Goal: Information Seeking & Learning: Learn about a topic

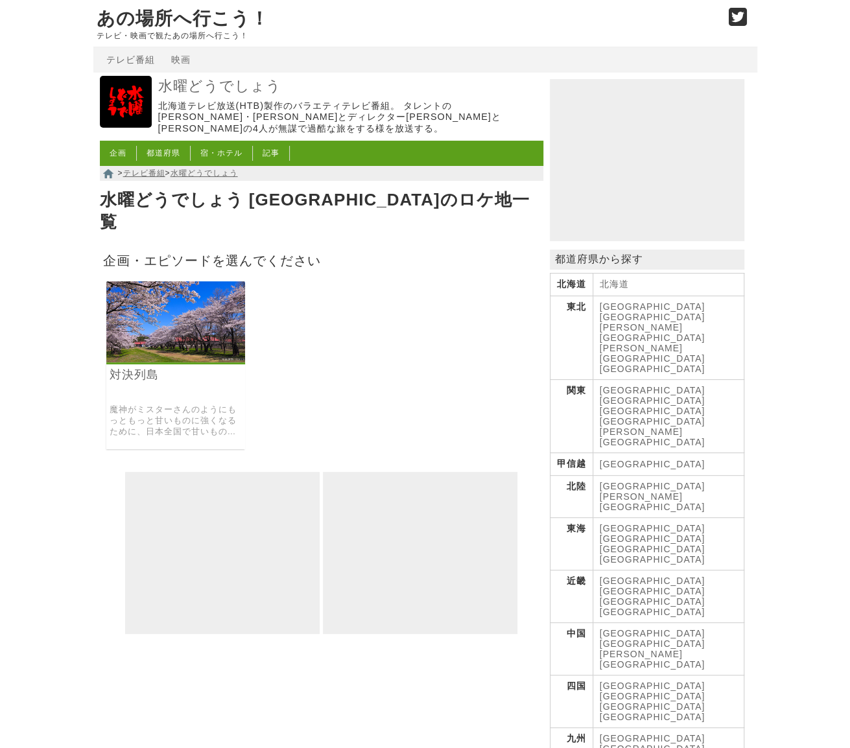
click at [165, 302] on img at bounding box center [175, 321] width 139 height 81
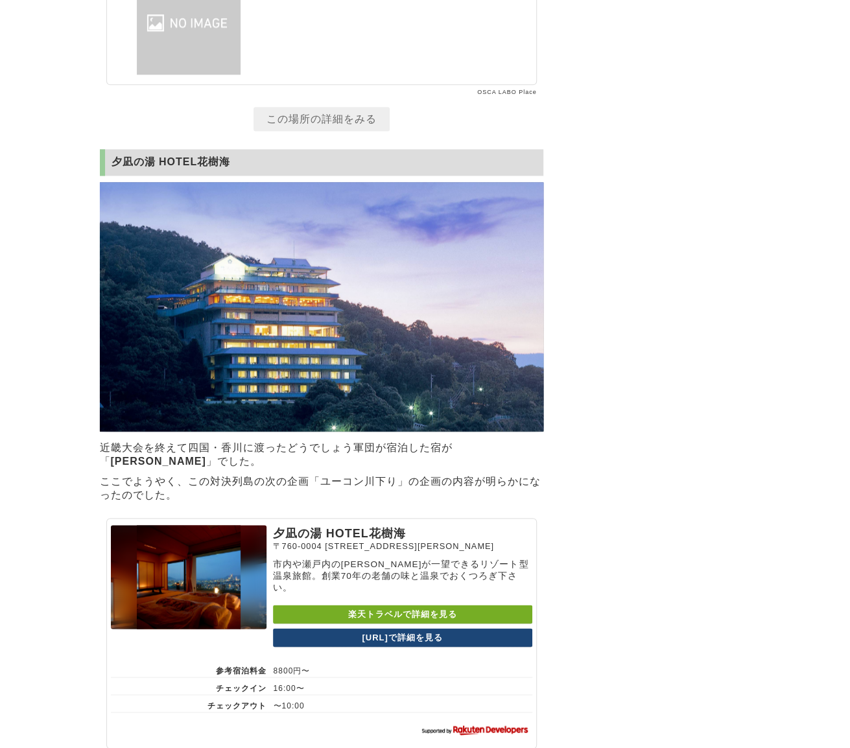
scroll to position [8490, 0]
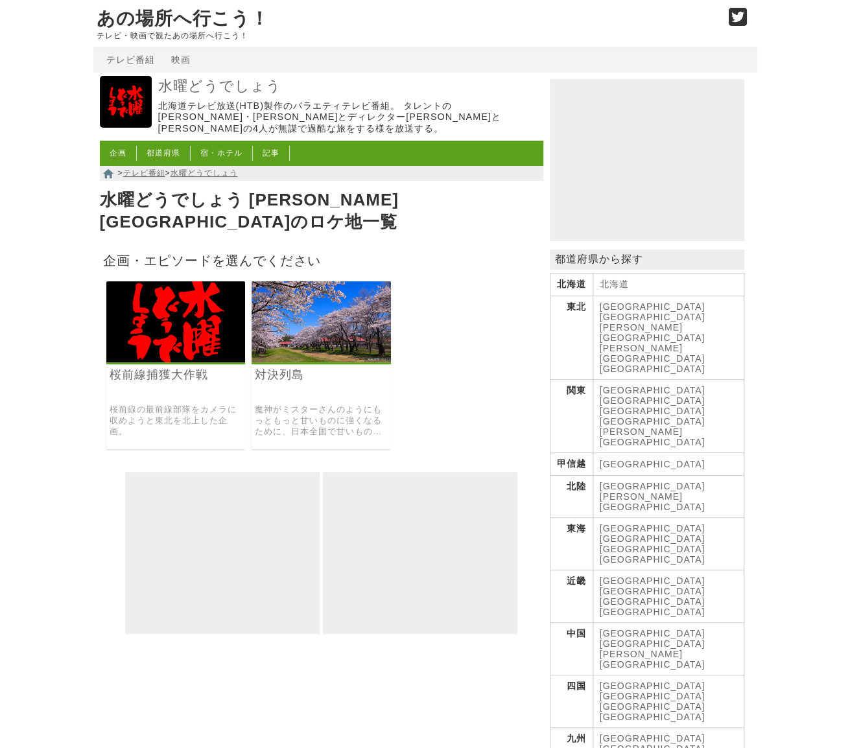
click at [202, 298] on img at bounding box center [175, 321] width 139 height 81
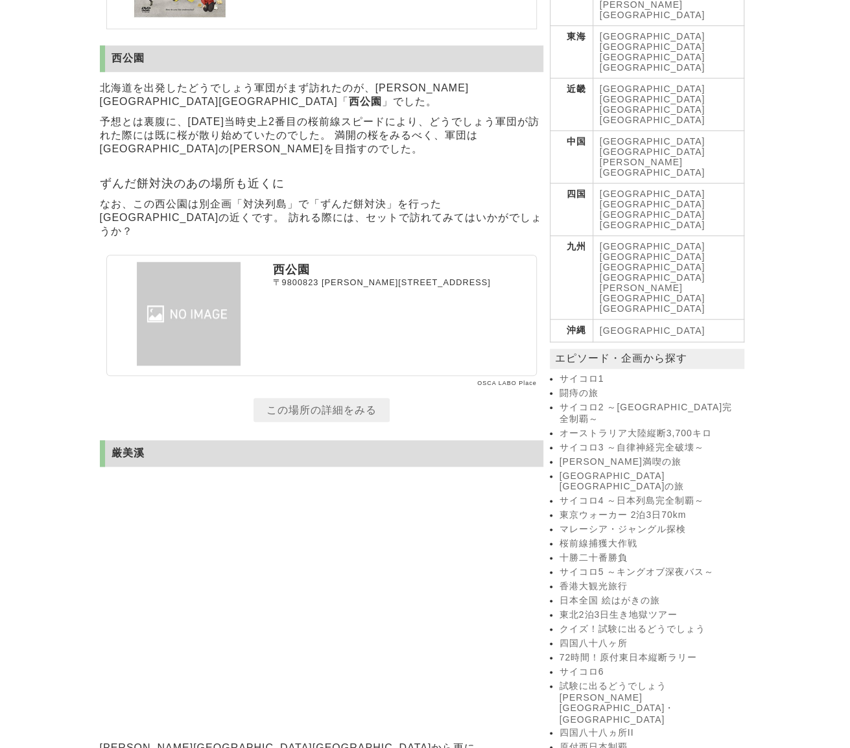
scroll to position [518, 0]
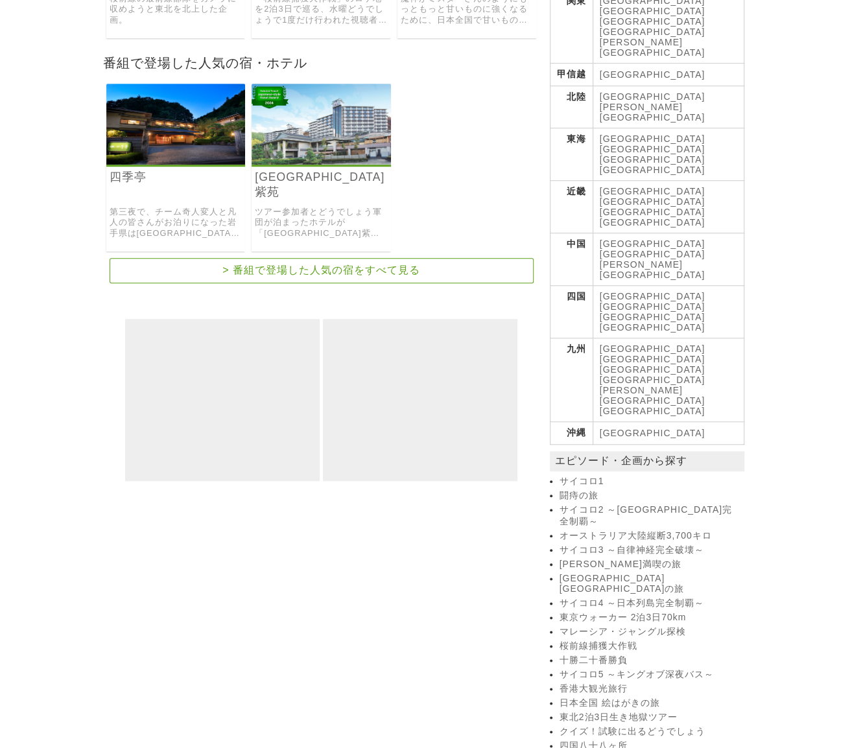
scroll to position [454, 0]
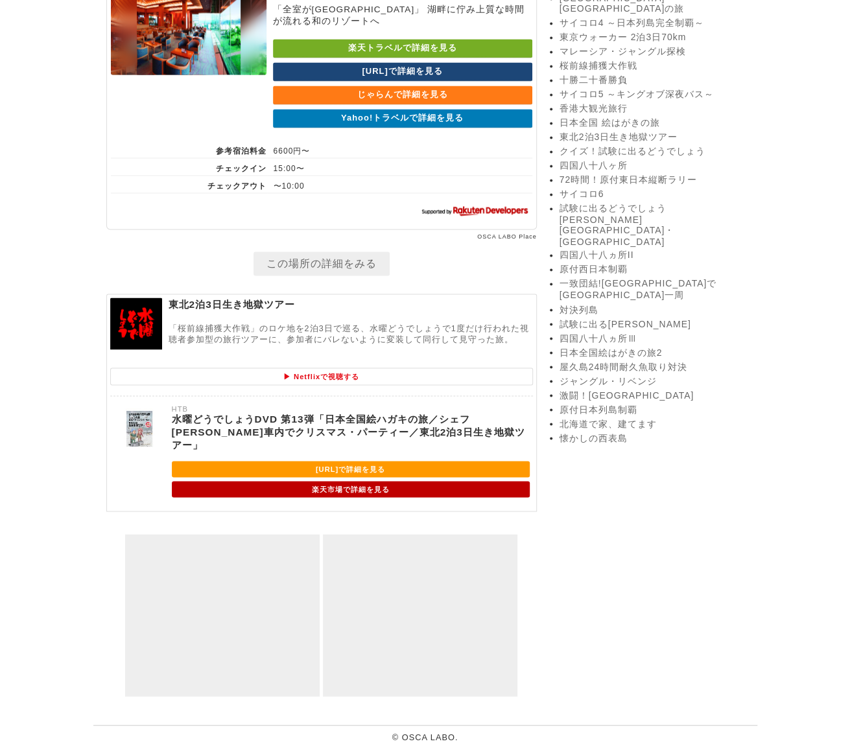
scroll to position [997, 0]
